Goal: Information Seeking & Learning: Learn about a topic

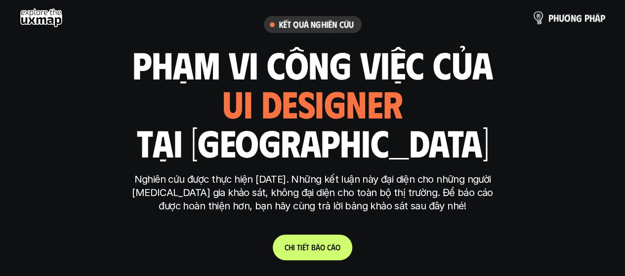
click at [562, 19] on p "p h ư ơ n g p h á p" at bounding box center [576, 17] width 57 height 11
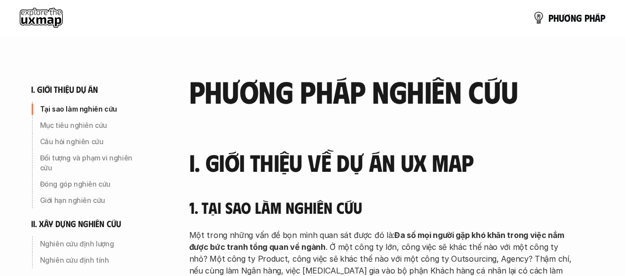
click at [52, 14] on use at bounding box center [41, 18] width 43 height 20
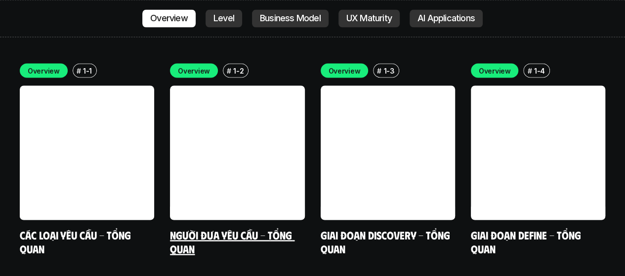
scroll to position [2756, 0]
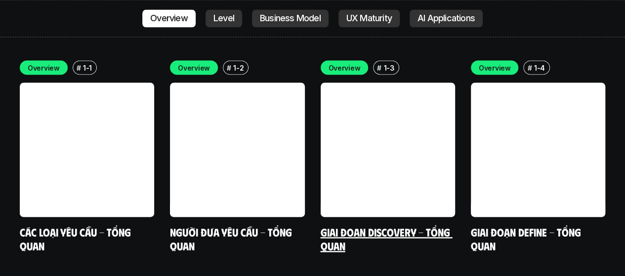
click at [385, 102] on link at bounding box center [387, 149] width 134 height 134
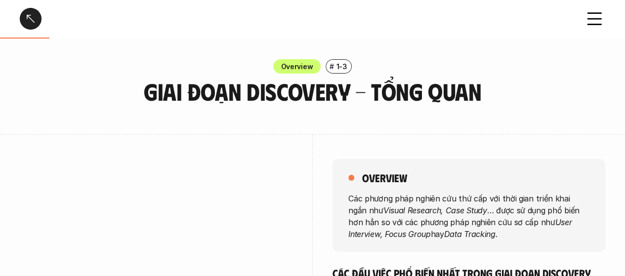
click at [46, 24] on div "Giai đoạn Discovery - Tổng quan" at bounding box center [296, 19] width 552 height 22
click at [27, 11] on div at bounding box center [31, 19] width 22 height 22
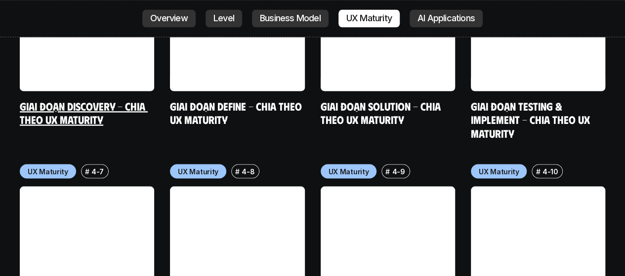
scroll to position [4655, 0]
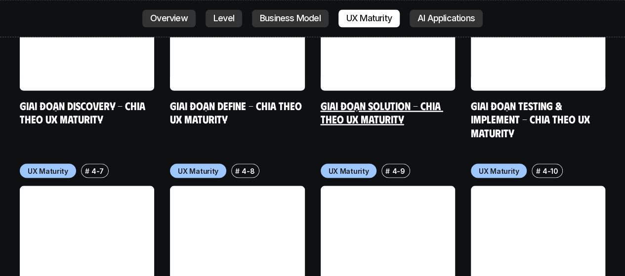
click at [435, 11] on link at bounding box center [387, 23] width 134 height 134
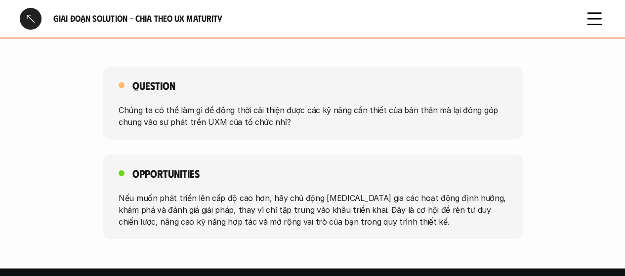
scroll to position [2851, 0]
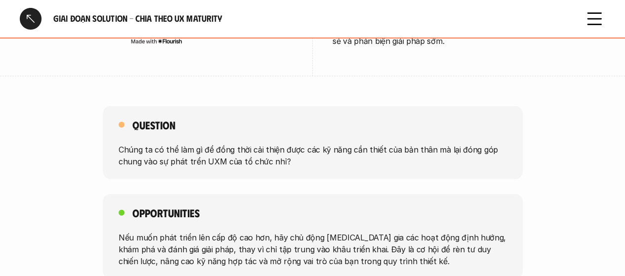
click at [23, 17] on div at bounding box center [31, 19] width 22 height 22
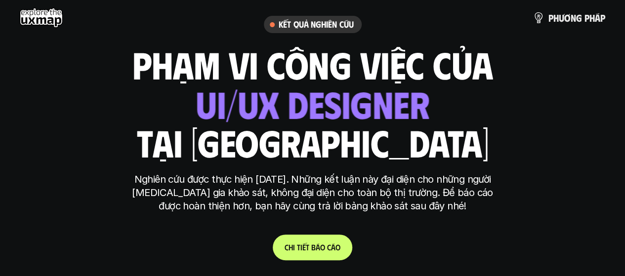
click at [313, 20] on div "p h ư ơ n g p h á p" at bounding box center [312, 18] width 585 height 20
click at [311, 21] on div "p h ư ơ n g p h á p" at bounding box center [312, 18] width 585 height 20
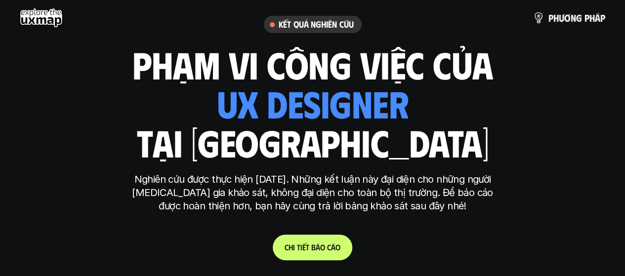
click at [41, 17] on use at bounding box center [41, 18] width 43 height 20
